Goal: Information Seeking & Learning: Compare options

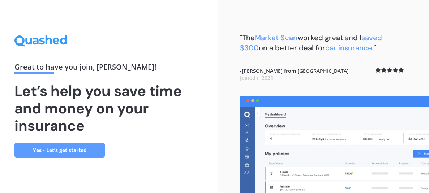
click at [44, 153] on link "Yes - Let’s get started" at bounding box center [59, 150] width 90 height 14
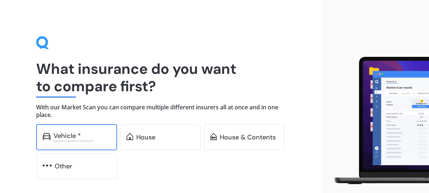
click at [59, 140] on div "Excludes commercial vehicles" at bounding box center [82, 140] width 57 height 3
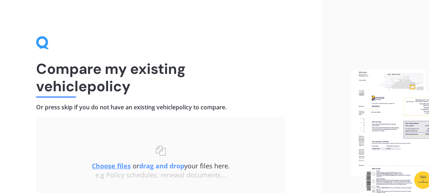
click at [113, 167] on u "Choose files" at bounding box center [111, 165] width 39 height 9
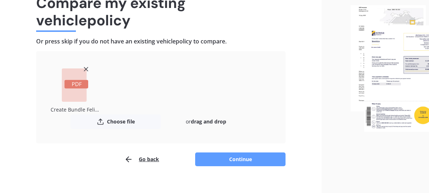
scroll to position [69, 0]
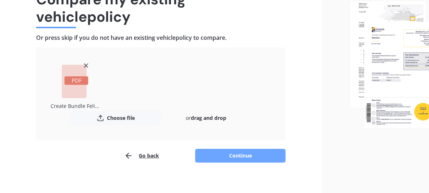
click at [239, 157] on button "Continue" at bounding box center [240, 156] width 90 height 14
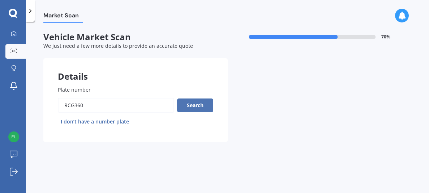
click at [193, 105] on button "Search" at bounding box center [195, 105] width 36 height 14
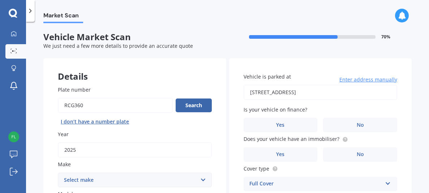
drag, startPoint x: 423, startPoint y: 56, endPoint x: 425, endPoint y: 66, distance: 10.7
click at [425, 66] on div "Market Scan Vehicle Market Scan 70 % We just need a few more details to provide…" at bounding box center [227, 108] width 403 height 171
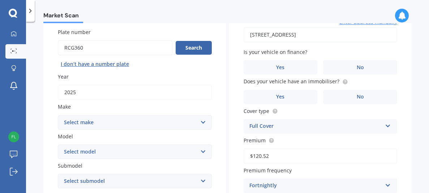
scroll to position [60, 0]
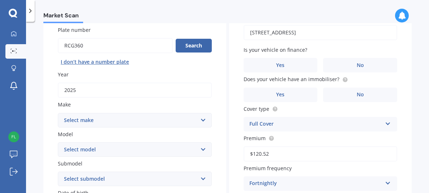
click at [181, 121] on select "Select make AC ALFA ROMEO ASTON MARTIN AUDI AUSTIN BEDFORD Bentley BMW BYD CADI…" at bounding box center [135, 120] width 154 height 14
select select "HAVAL"
click at [58, 113] on select "Select make AC ALFA ROMEO ASTON MARTIN AUDI AUSTIN BEDFORD Bentley BMW BYD CADI…" at bounding box center [135, 120] width 154 height 14
click at [84, 146] on select "Select model H2 H6 H9 Jolion" at bounding box center [135, 149] width 154 height 14
select select "JOLION"
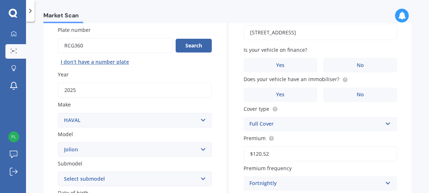
click at [58, 142] on select "Select model H2 H6 H9 Jolion" at bounding box center [135, 149] width 154 height 14
click at [82, 176] on select "Select submodel Lux 1.5 Premium 1.5 Ultra 1.5" at bounding box center [135, 178] width 154 height 14
select select "ULTRA 1.5"
click at [58, 171] on select "Select submodel Lux 1.5 Premium 1.5 Ultra 1.5" at bounding box center [135, 178] width 154 height 14
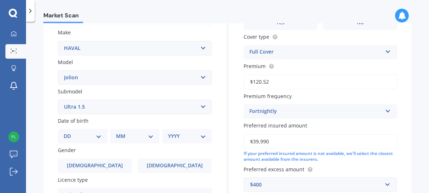
scroll to position [132, 0]
click at [83, 136] on select "DD 01 02 03 04 05 06 07 08 09 10 11 12 13 14 15 16 17 18 19 20 21 22 23 24 25 2…" at bounding box center [83, 135] width 38 height 8
select select "22"
click at [69, 131] on select "DD 01 02 03 04 05 06 07 08 09 10 11 12 13 14 15 16 17 18 19 20 21 22 23 24 25 2…" at bounding box center [83, 135] width 38 height 8
click at [136, 136] on select "MM 01 02 03 04 05 06 07 08 09 10 11 12" at bounding box center [136, 135] width 35 height 8
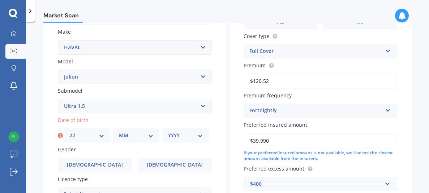
select select "02"
click at [119, 131] on select "MM 01 02 03 04 05 06 07 08 09 10 11 12" at bounding box center [136, 135] width 35 height 8
click at [169, 135] on select "YYYY 2025 2024 2023 2022 2021 2020 2019 2018 2017 2016 2015 2014 2013 2012 2011…" at bounding box center [185, 135] width 35 height 8
select select "1980"
click at [168, 131] on select "YYYY 2025 2024 2023 2022 2021 2020 2019 2018 2017 2016 2015 2014 2013 2012 2011…" at bounding box center [185, 135] width 35 height 8
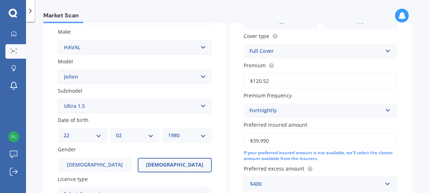
click at [171, 163] on span "Female" at bounding box center [174, 165] width 57 height 6
click at [0, 0] on input "Female" at bounding box center [0, 0] width 0 height 0
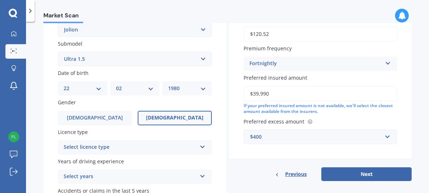
scroll to position [202, 0]
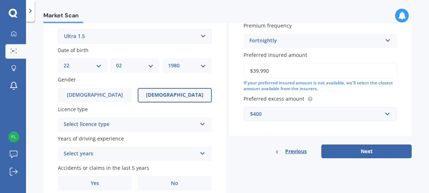
click at [203, 123] on icon at bounding box center [203, 122] width 6 height 5
drag, startPoint x: 425, startPoint y: 145, endPoint x: 426, endPoint y: 132, distance: 12.7
click at [426, 132] on div "Market Scan Vehicle Market Scan 70 % We just need a few more details to provide…" at bounding box center [227, 108] width 403 height 171
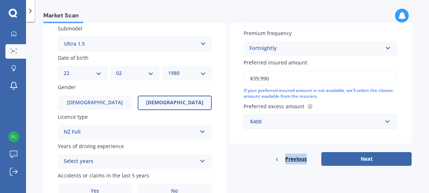
scroll to position [192, 0]
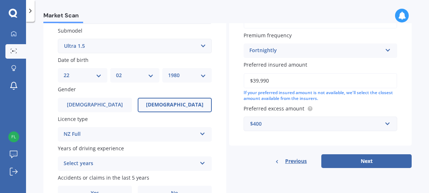
click at [202, 159] on icon at bounding box center [203, 161] width 6 height 5
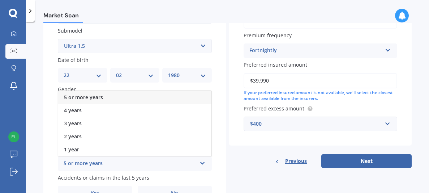
click at [171, 97] on div "5 or more years" at bounding box center [134, 97] width 153 height 13
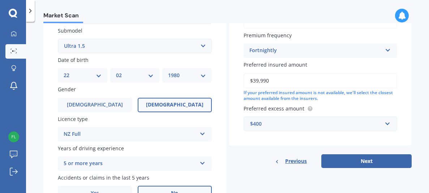
click at [168, 188] on label "No" at bounding box center [175, 192] width 74 height 14
click at [0, 0] on input "No" at bounding box center [0, 0] width 0 height 0
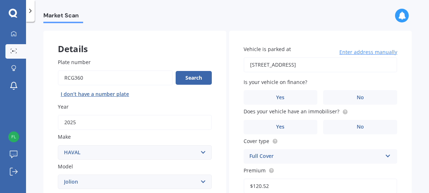
scroll to position [30, 0]
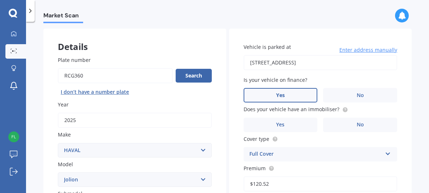
click at [277, 96] on span "Yes" at bounding box center [280, 95] width 9 height 6
click at [0, 0] on input "Yes" at bounding box center [0, 0] width 0 height 0
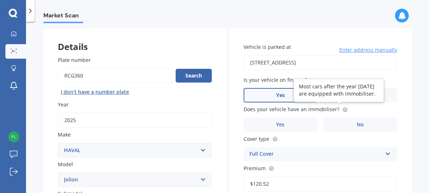
click at [338, 111] on span "Does your vehicle have an immobiliser?" at bounding box center [296, 109] width 104 height 8
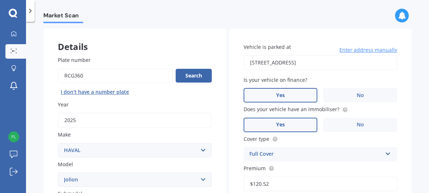
click at [286, 122] on label "Yes" at bounding box center [281, 125] width 74 height 14
click at [0, 0] on input "Yes" at bounding box center [0, 0] width 0 height 0
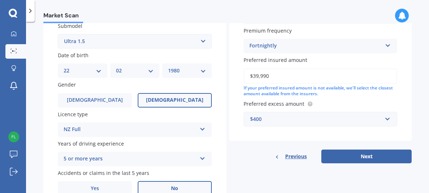
scroll to position [199, 0]
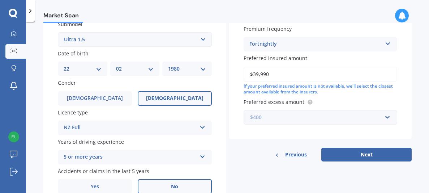
click at [385, 117] on input "text" at bounding box center [318, 117] width 148 height 14
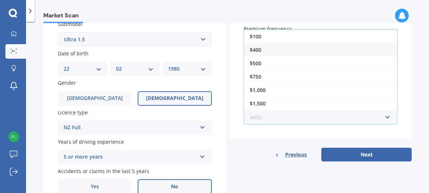
click at [386, 118] on input "text" at bounding box center [318, 117] width 148 height 14
click at [255, 51] on div "$400" at bounding box center [320, 49] width 153 height 13
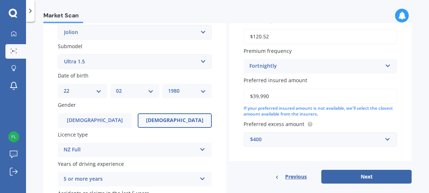
scroll to position [181, 0]
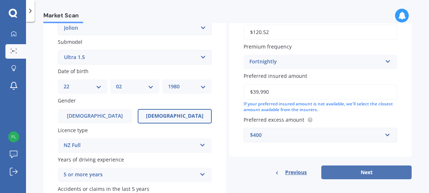
click at [367, 169] on button "Next" at bounding box center [366, 172] width 90 height 14
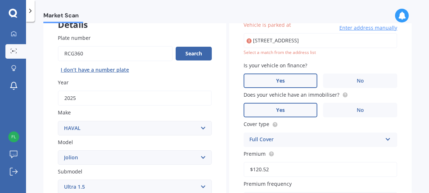
scroll to position [49, 0]
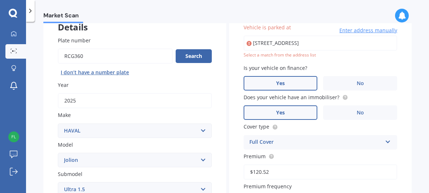
type input "52 Seddon Street, Wallaceville, Upper Hutt 5018"
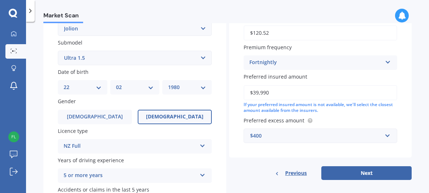
scroll to position [200, 0]
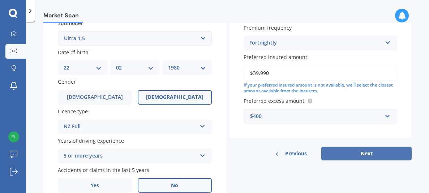
click at [366, 151] on button "Next" at bounding box center [366, 153] width 90 height 14
select select "22"
select select "02"
select select "1980"
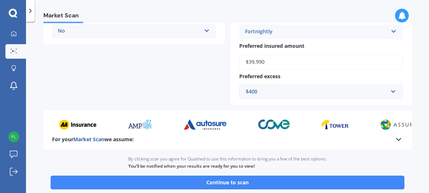
scroll to position [239, 0]
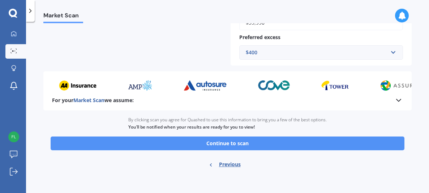
click at [363, 143] on button "Continue to scan" at bounding box center [228, 143] width 354 height 14
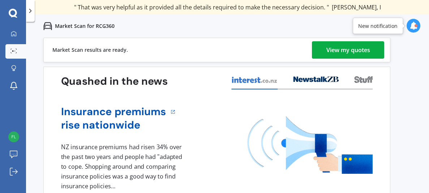
click at [338, 48] on div "View my quotes" at bounding box center [348, 49] width 44 height 17
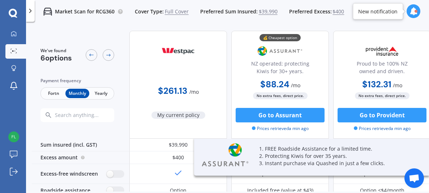
click at [52, 90] on span "Fortn" at bounding box center [54, 93] width 24 height 9
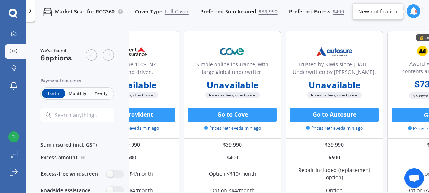
scroll to position [0, 311]
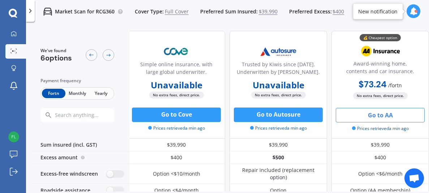
click at [363, 117] on button "Go to AA" at bounding box center [380, 115] width 89 height 14
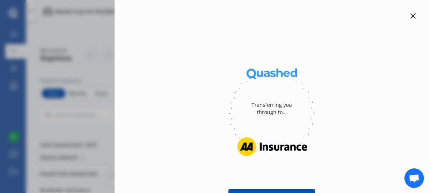
click at [410, 16] on icon at bounding box center [413, 16] width 6 height 6
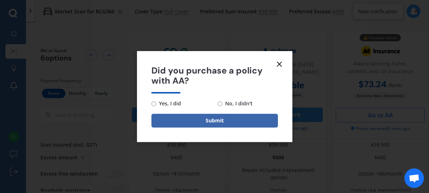
click at [156, 102] on span "Yes, I did" at bounding box center [168, 103] width 25 height 9
click at [156, 102] on input "Yes, I did" at bounding box center [153, 103] width 5 height 5
radio input "true"
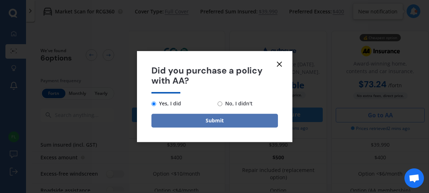
click at [174, 114] on button "Submit" at bounding box center [214, 121] width 127 height 14
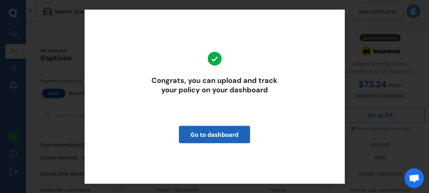
click at [223, 137] on link "Go to dashboard" at bounding box center [214, 133] width 71 height 17
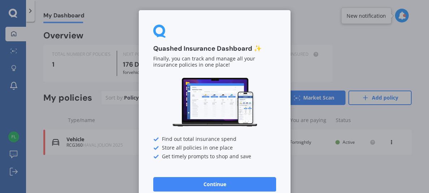
click at [213, 180] on button "Continue" at bounding box center [214, 184] width 123 height 14
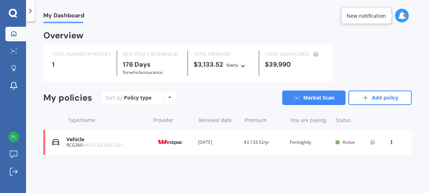
drag, startPoint x: 427, startPoint y: 69, endPoint x: 428, endPoint y: 86, distance: 16.7
click at [428, 86] on div "My Dashboard Overview TOTAL NUMBER OF POLICIES 1 NEXT POLICY RENEWING IN 176 Da…" at bounding box center [227, 108] width 403 height 171
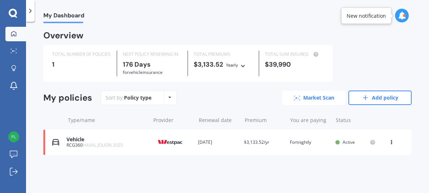
click at [314, 102] on link "Market Scan" at bounding box center [313, 97] width 63 height 14
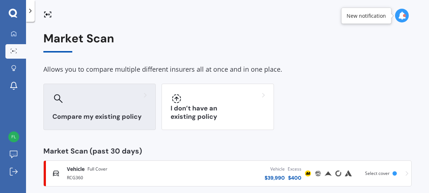
click at [52, 104] on div "Compare my existing policy" at bounding box center [99, 107] width 112 height 46
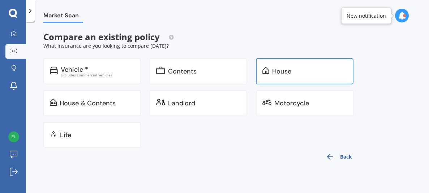
click at [331, 76] on div "House" at bounding box center [305, 71] width 98 height 26
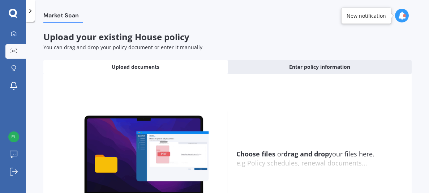
click at [251, 155] on u "Choose files" at bounding box center [255, 153] width 39 height 9
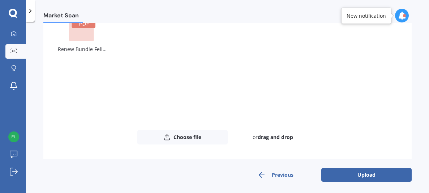
scroll to position [84, 0]
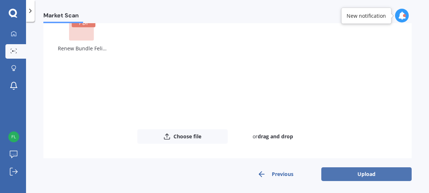
click at [377, 173] on button "Upload" at bounding box center [366, 174] width 90 height 14
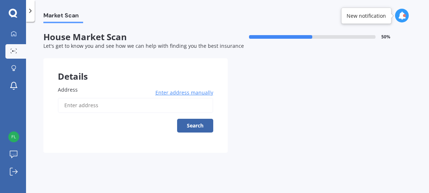
click at [118, 104] on input "Address" at bounding box center [135, 105] width 155 height 15
type input "52 Seddon Street, Wallaceville, Upper Hutt 5018"
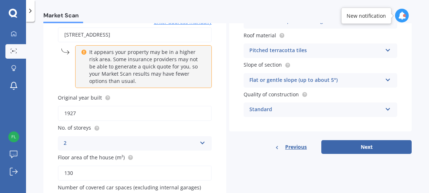
scroll to position [72, 0]
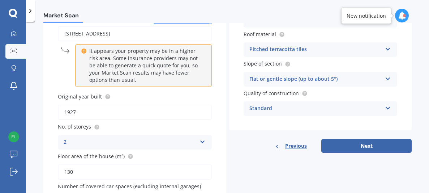
click at [201, 141] on icon at bounding box center [203, 140] width 6 height 5
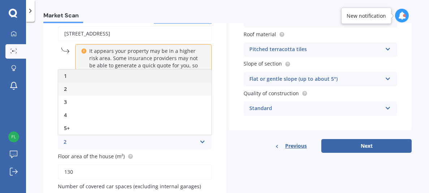
click at [124, 71] on div "1" at bounding box center [134, 75] width 153 height 13
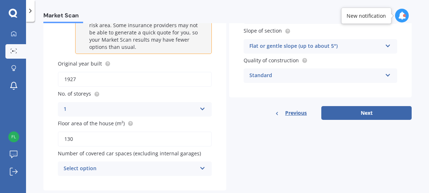
scroll to position [120, 0]
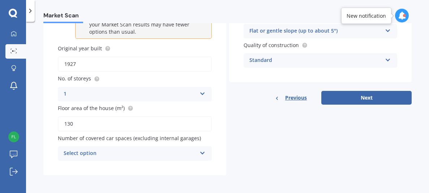
click at [109, 150] on div "Select option" at bounding box center [130, 153] width 133 height 9
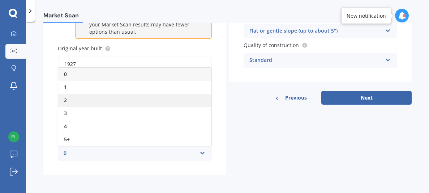
click at [71, 98] on div "2" at bounding box center [134, 100] width 153 height 13
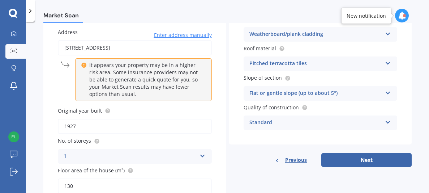
scroll to position [62, 0]
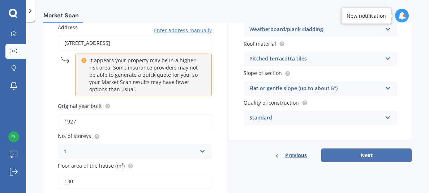
click at [367, 154] on button "Next" at bounding box center [366, 155] width 90 height 14
select select "22"
select select "02"
select select "1980"
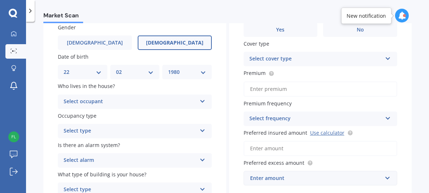
scroll to position [0, 0]
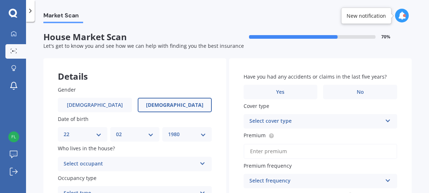
click at [186, 162] on div "Select occupant" at bounding box center [130, 163] width 133 height 9
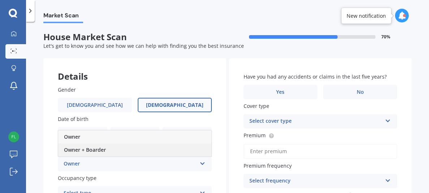
click at [176, 152] on div "Owner + Boarder" at bounding box center [134, 149] width 153 height 13
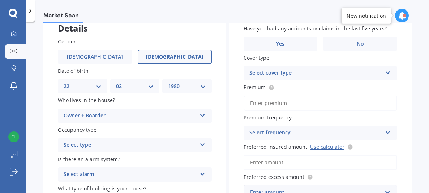
scroll to position [52, 0]
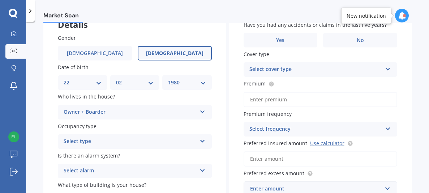
click at [146, 143] on div "Select type" at bounding box center [130, 141] width 133 height 9
click at [141, 156] on div "Permanent" at bounding box center [134, 155] width 153 height 13
click at [138, 168] on div "Select alarm" at bounding box center [130, 170] width 133 height 9
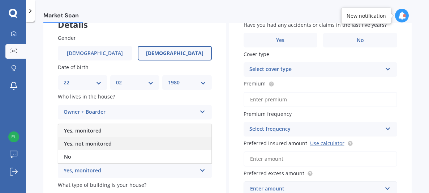
click at [123, 145] on div "Yes, not monitored" at bounding box center [134, 143] width 153 height 13
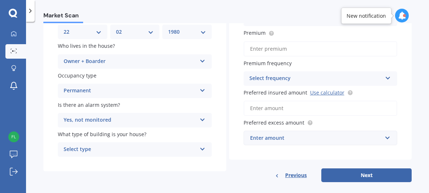
scroll to position [109, 0]
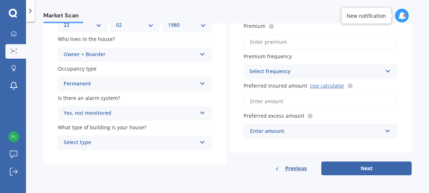
click at [150, 145] on div "Select type" at bounding box center [130, 142] width 133 height 9
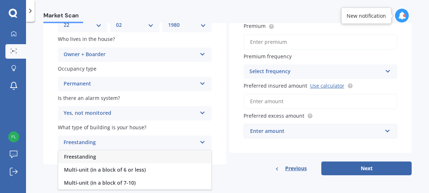
click at [144, 159] on div "Freestanding" at bounding box center [134, 156] width 153 height 13
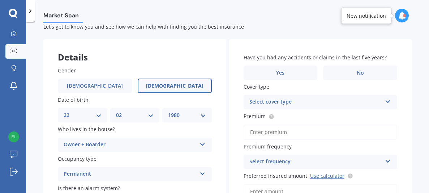
scroll to position [18, 0]
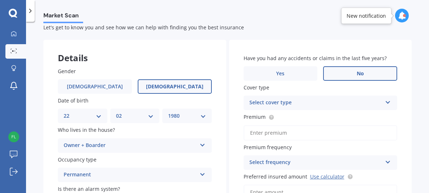
click at [369, 71] on label "No" at bounding box center [360, 73] width 74 height 14
click at [0, 0] on input "No" at bounding box center [0, 0] width 0 height 0
click at [356, 102] on div "Select cover type" at bounding box center [315, 102] width 133 height 9
click at [317, 115] on div "High" at bounding box center [320, 116] width 153 height 13
click at [280, 131] on input "Premium" at bounding box center [321, 132] width 154 height 15
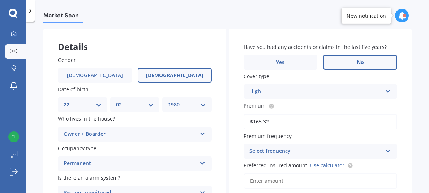
scroll to position [31, 0]
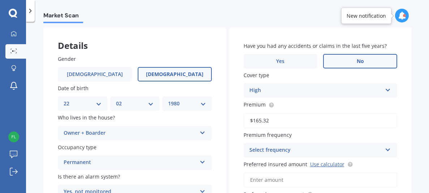
type input "$165.32"
click at [379, 147] on div "Select frequency Yearly Six-Monthly Quarterly Monthly Fortnightly Weekly" at bounding box center [321, 150] width 154 height 14
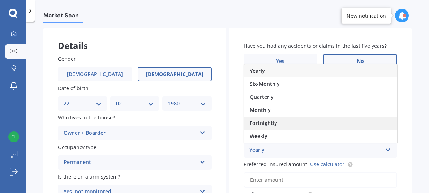
click at [331, 119] on div "Fortnightly" at bounding box center [320, 122] width 153 height 13
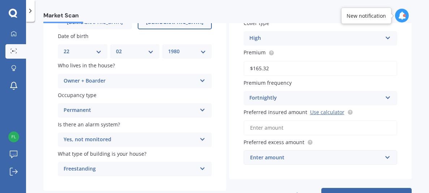
scroll to position [84, 0]
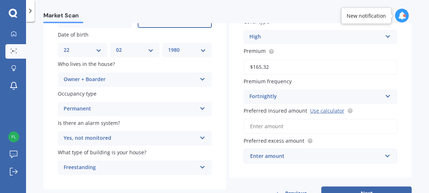
click at [356, 125] on input "Preferred insured amount Use calculator" at bounding box center [321, 126] width 154 height 15
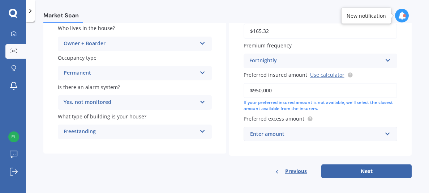
scroll to position [123, 0]
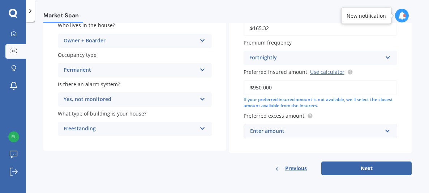
type input "$950,000"
click at [257, 131] on div "Enter amount" at bounding box center [316, 131] width 132 height 8
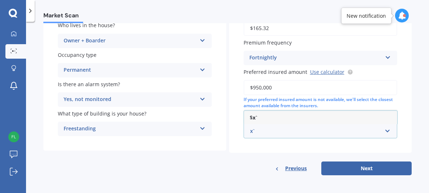
type input "x"
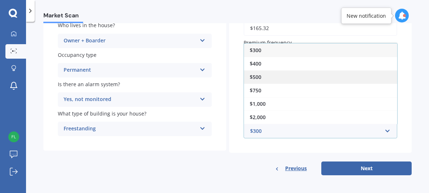
click at [250, 76] on span "$500" at bounding box center [256, 76] width 12 height 7
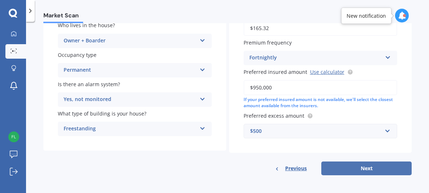
click at [354, 169] on button "Next" at bounding box center [366, 168] width 90 height 14
select select "22"
select select "02"
select select "1980"
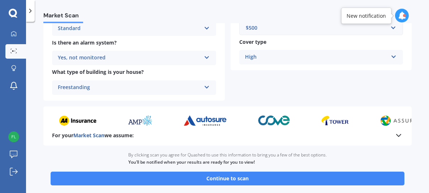
scroll to position [326, 0]
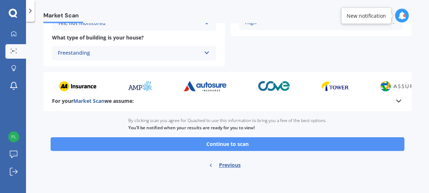
click at [369, 140] on button "Continue to scan" at bounding box center [228, 144] width 354 height 14
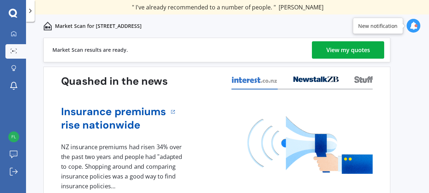
click at [349, 43] on div "View my quotes" at bounding box center [348, 49] width 44 height 17
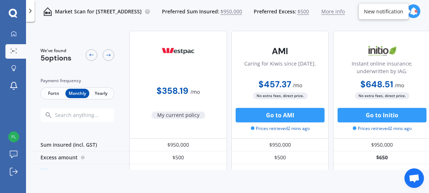
click at [54, 94] on span "Fortn" at bounding box center [54, 93] width 24 height 9
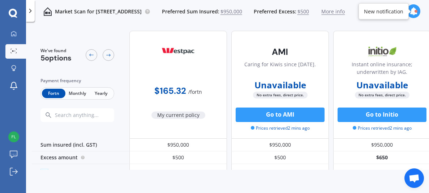
click at [242, 12] on span "$950,000" at bounding box center [232, 11] width 22 height 7
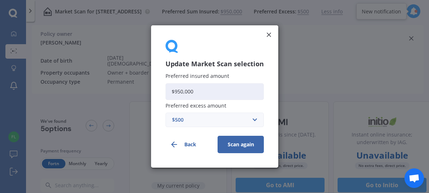
drag, startPoint x: 206, startPoint y: 87, endPoint x: 174, endPoint y: 81, distance: 32.8
click at [174, 81] on div "Preferred insured amount $950,000" at bounding box center [215, 86] width 98 height 26
type input "$1"
type input "$914,440"
click at [247, 145] on button "Scan again" at bounding box center [241, 144] width 46 height 17
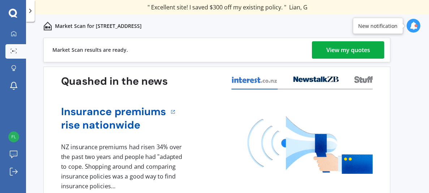
click at [358, 48] on div "View my quotes" at bounding box center [348, 49] width 44 height 17
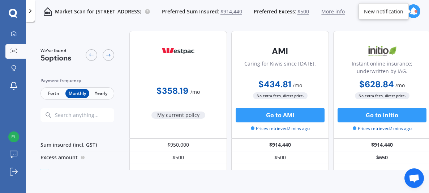
click at [56, 94] on span "Fortn" at bounding box center [54, 93] width 24 height 9
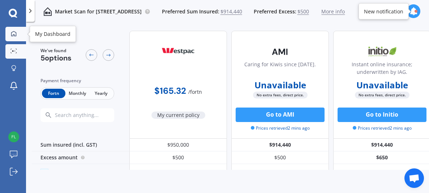
click at [12, 36] on icon at bounding box center [14, 34] width 6 height 6
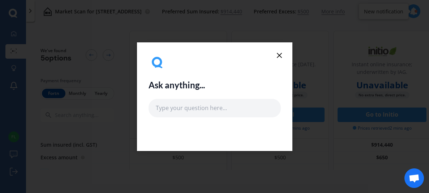
click at [283, 54] on icon at bounding box center [279, 55] width 9 height 9
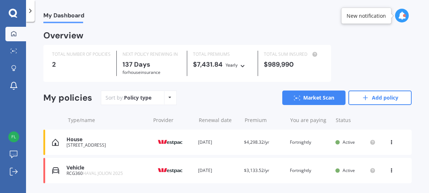
click at [97, 166] on div "Vehicle" at bounding box center [107, 168] width 80 height 6
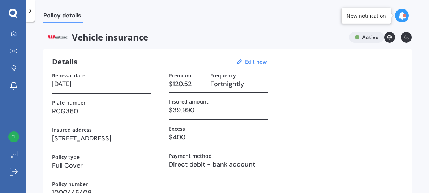
click at [367, 9] on div "New notification" at bounding box center [366, 16] width 50 height 16
click at [368, 12] on div "New notification" at bounding box center [366, 15] width 39 height 7
click at [403, 16] on icon at bounding box center [402, 16] width 8 height 8
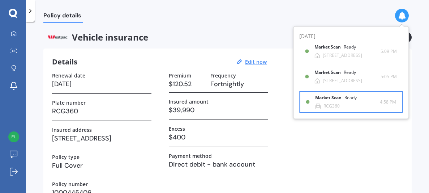
click at [340, 103] on div "Market Scan Ready RCG360" at bounding box center [347, 101] width 65 height 13
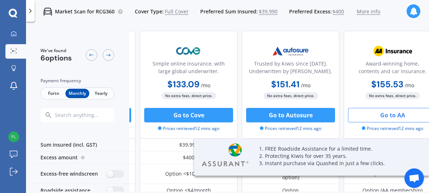
scroll to position [0, 311]
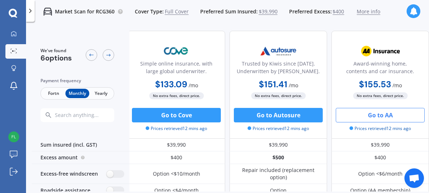
click at [57, 91] on span "Fortn" at bounding box center [54, 93] width 24 height 9
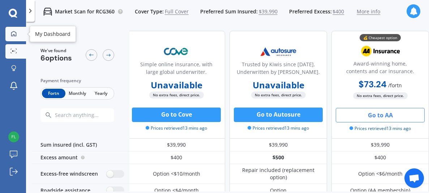
click at [11, 37] on div at bounding box center [13, 34] width 11 height 7
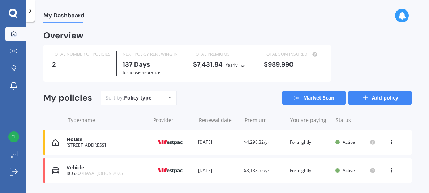
click at [379, 101] on link "Add policy" at bounding box center [380, 97] width 63 height 14
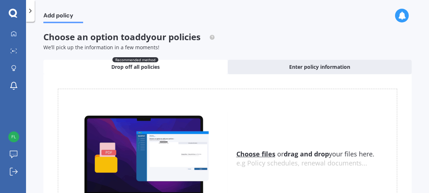
click at [249, 159] on div "e.g Policy schedules, renewal documents..." at bounding box center [316, 163] width 161 height 8
click at [247, 155] on u "Choose files" at bounding box center [255, 153] width 39 height 9
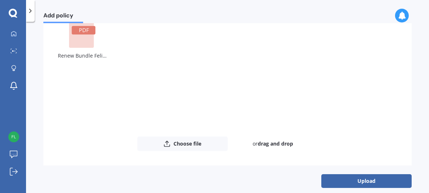
scroll to position [85, 0]
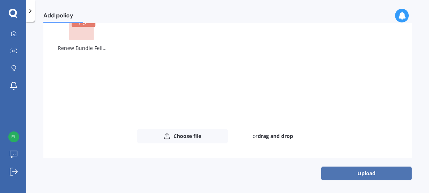
click at [376, 172] on button "Upload" at bounding box center [366, 173] width 90 height 14
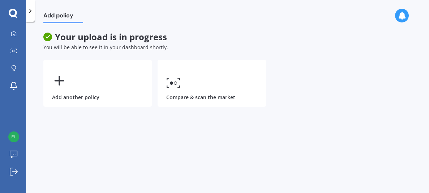
scroll to position [0, 0]
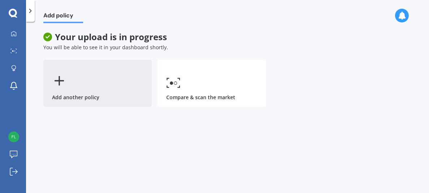
click at [104, 90] on div "Add another policy" at bounding box center [97, 83] width 108 height 47
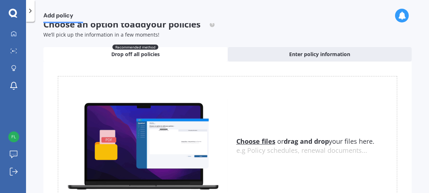
scroll to position [71, 0]
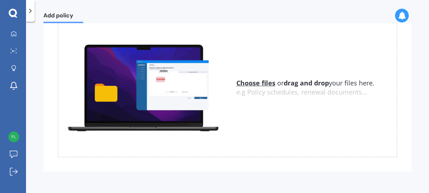
click at [260, 84] on u "Choose files" at bounding box center [255, 82] width 39 height 9
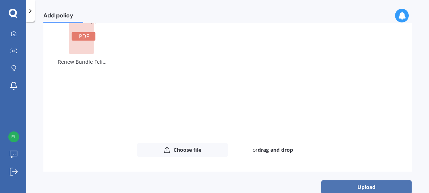
click at [356, 189] on button "Upload" at bounding box center [366, 187] width 90 height 14
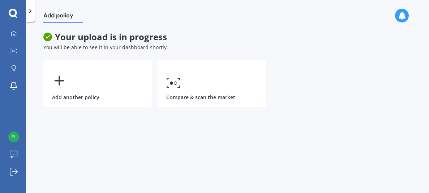
scroll to position [0, 0]
click at [16, 50] on icon at bounding box center [13, 50] width 7 height 5
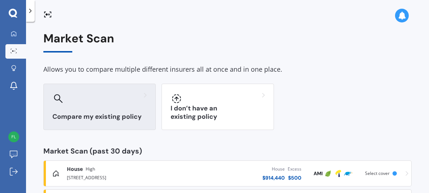
click at [84, 125] on div "Compare my existing policy" at bounding box center [99, 107] width 112 height 46
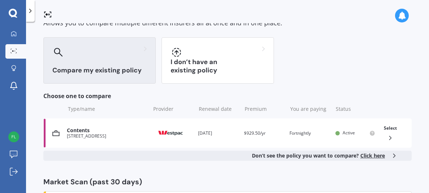
scroll to position [47, 0]
click at [387, 137] on icon at bounding box center [390, 137] width 7 height 7
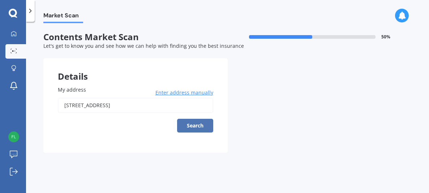
click at [200, 124] on button "Search" at bounding box center [195, 126] width 36 height 14
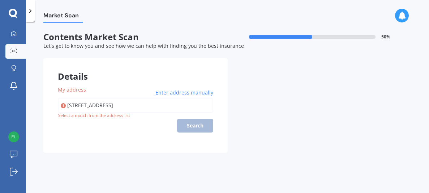
type input "52 Seddon Street, Wallaceville, Upper Hutt 5018"
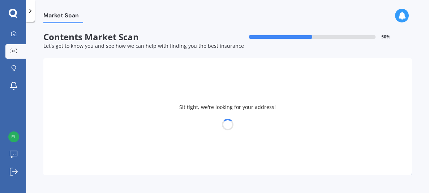
select select "22"
select select "02"
select select "1980"
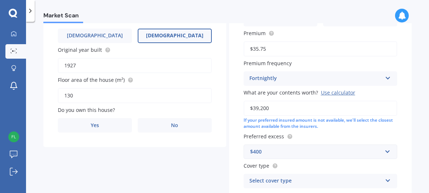
scroll to position [130, 0]
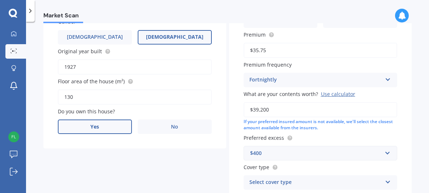
click at [91, 124] on span "Yes" at bounding box center [94, 127] width 9 height 6
click at [0, 0] on input "Yes" at bounding box center [0, 0] width 0 height 0
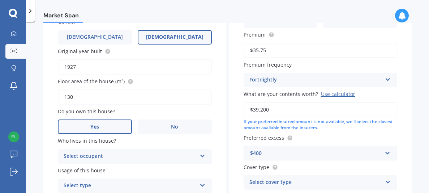
click at [133, 155] on div "Select occupant" at bounding box center [130, 156] width 133 height 9
click at [107, 167] on div "Owner" at bounding box center [134, 170] width 153 height 13
click at [103, 182] on div "Select type" at bounding box center [130, 185] width 133 height 9
click at [102, 160] on div "Permanent" at bounding box center [134, 158] width 153 height 13
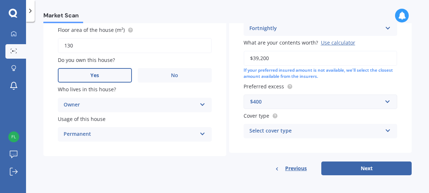
scroll to position [0, 0]
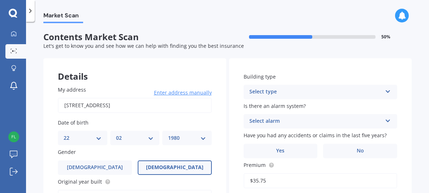
click at [360, 91] on div "Select type" at bounding box center [315, 91] width 133 height 9
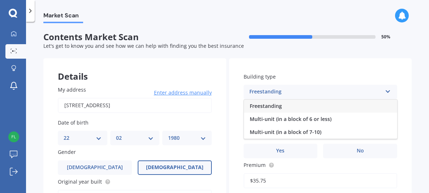
click at [265, 107] on span "Freestanding" at bounding box center [266, 105] width 32 height 7
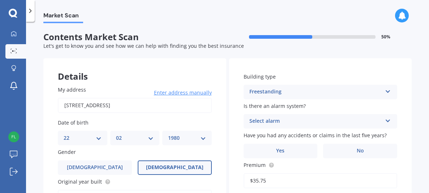
click at [270, 121] on div "Select alarm" at bounding box center [315, 121] width 133 height 9
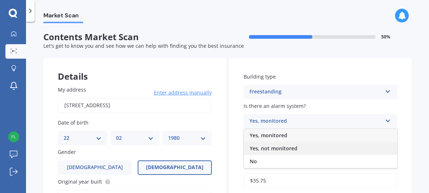
click at [268, 146] on span "Yes, not monitored" at bounding box center [274, 148] width 48 height 7
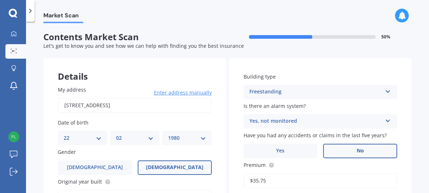
click at [343, 149] on label "No" at bounding box center [360, 151] width 74 height 14
click at [0, 0] on input "No" at bounding box center [0, 0] width 0 height 0
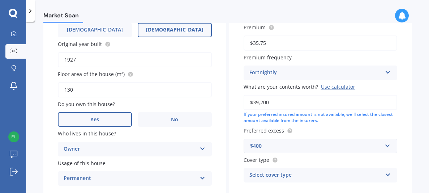
scroll to position [139, 0]
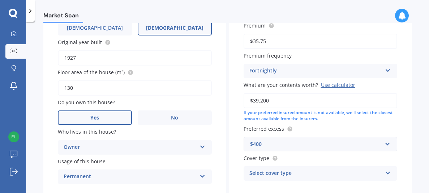
click at [339, 170] on div "Select cover type" at bounding box center [315, 173] width 133 height 9
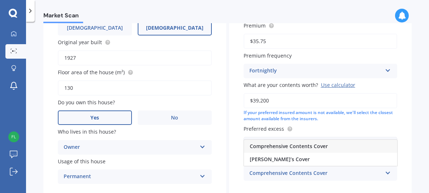
click at [299, 148] on span "Comprehensive Contents Cover" at bounding box center [289, 145] width 78 height 7
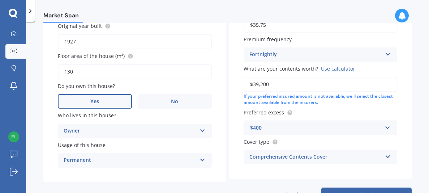
scroll to position [182, 0]
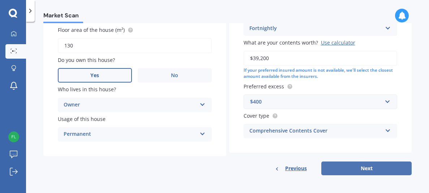
click at [376, 168] on button "Next" at bounding box center [366, 168] width 90 height 14
select select "22"
select select "02"
select select "1980"
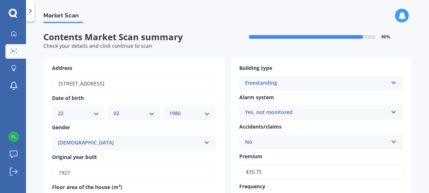
scroll to position [239, 0]
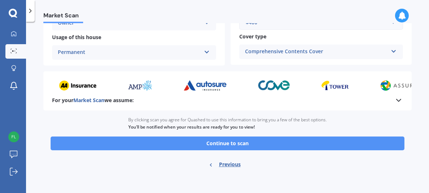
click at [359, 143] on button "Continue to scan" at bounding box center [228, 143] width 354 height 14
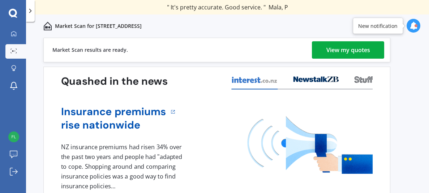
click at [334, 52] on div "View my quotes" at bounding box center [348, 49] width 44 height 17
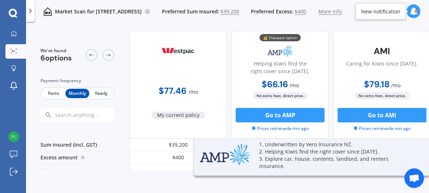
click at [52, 93] on span "Fortn" at bounding box center [54, 93] width 24 height 9
